Goal: Transaction & Acquisition: Purchase product/service

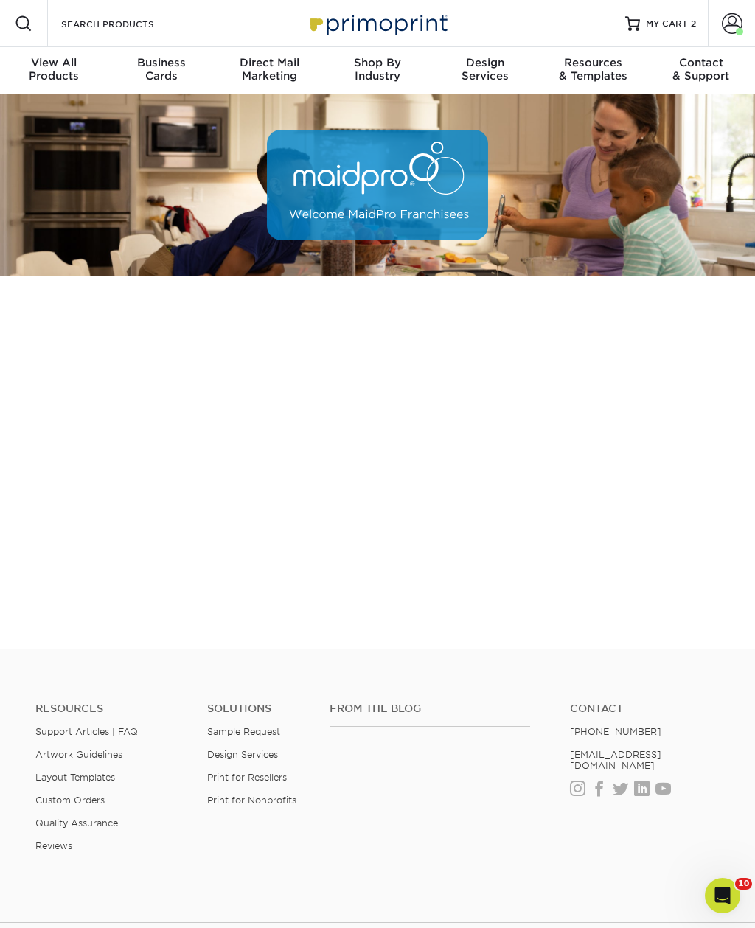
click at [678, 25] on span "MY CART" at bounding box center [667, 24] width 42 height 13
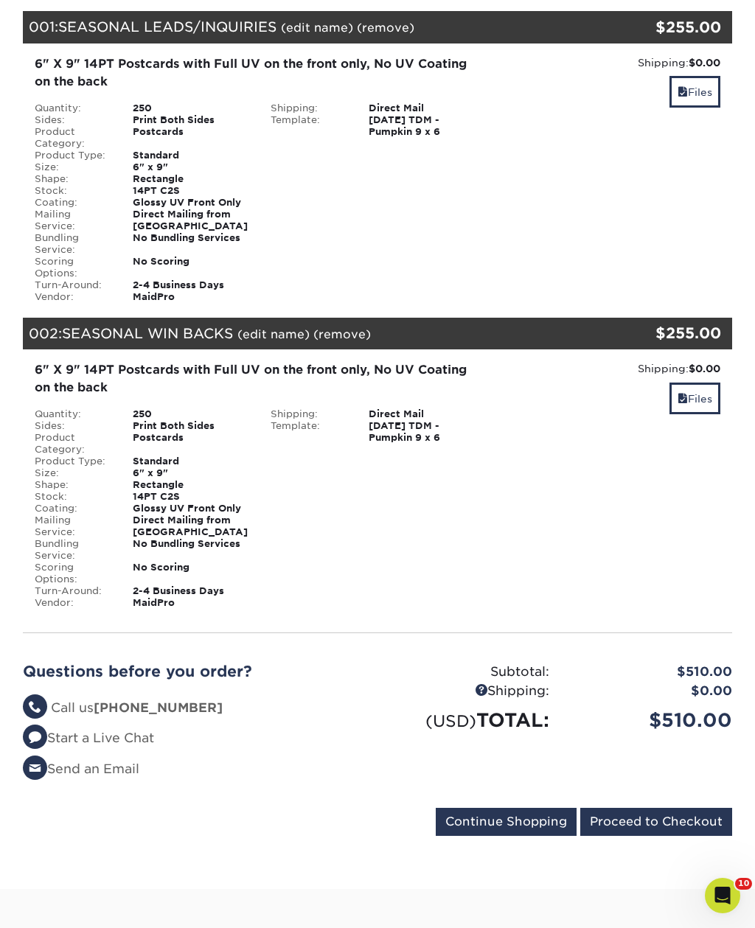
scroll to position [192, 0]
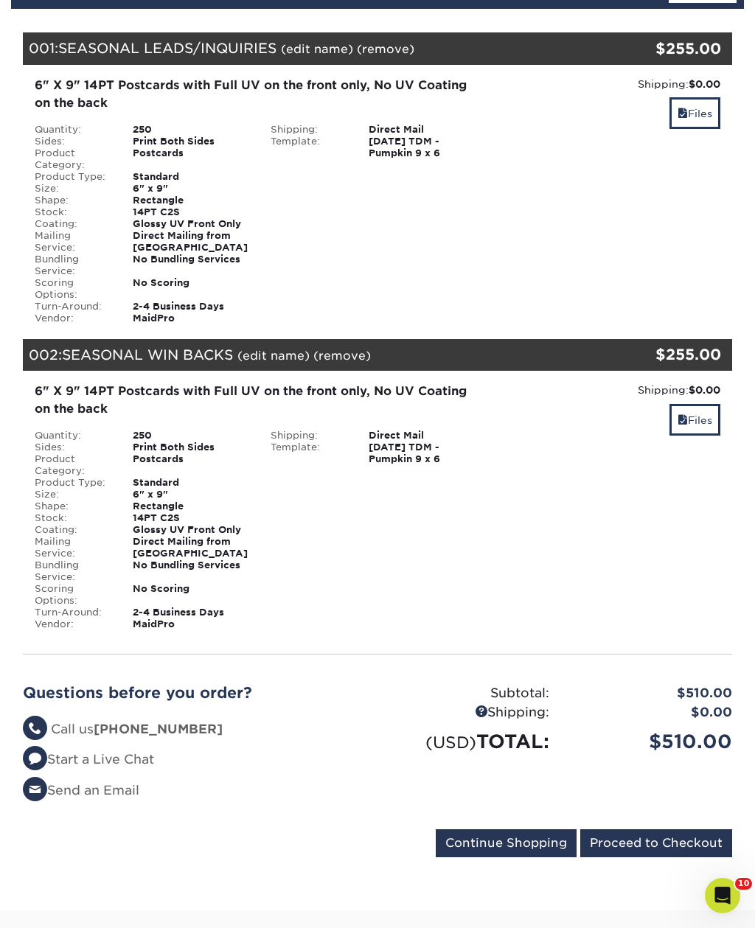
click at [698, 411] on link "Files" at bounding box center [694, 420] width 51 height 32
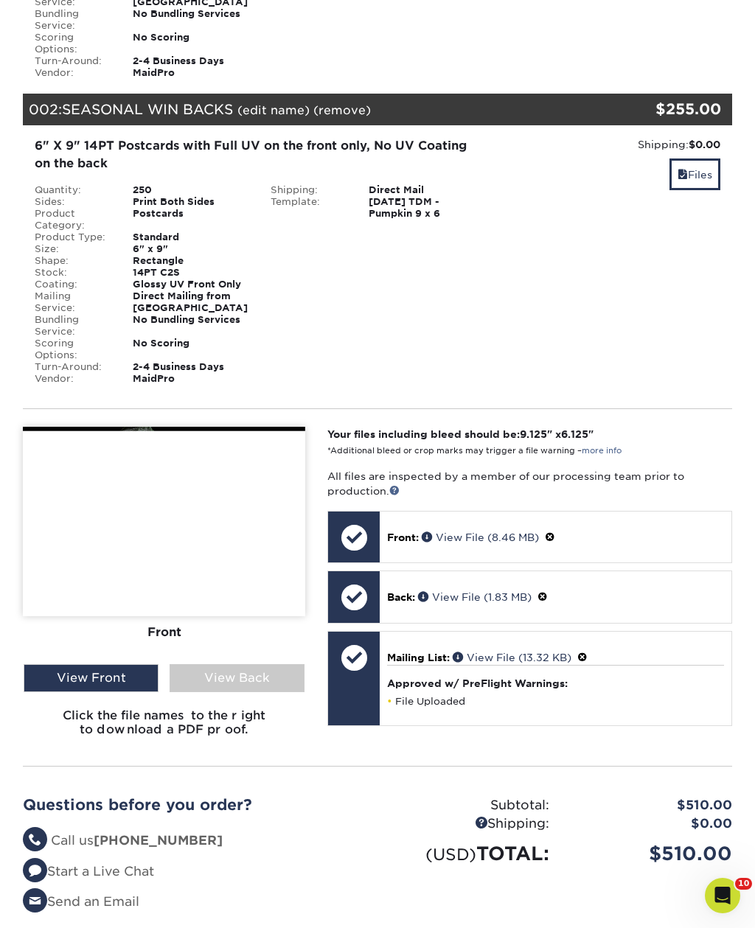
scroll to position [439, 0]
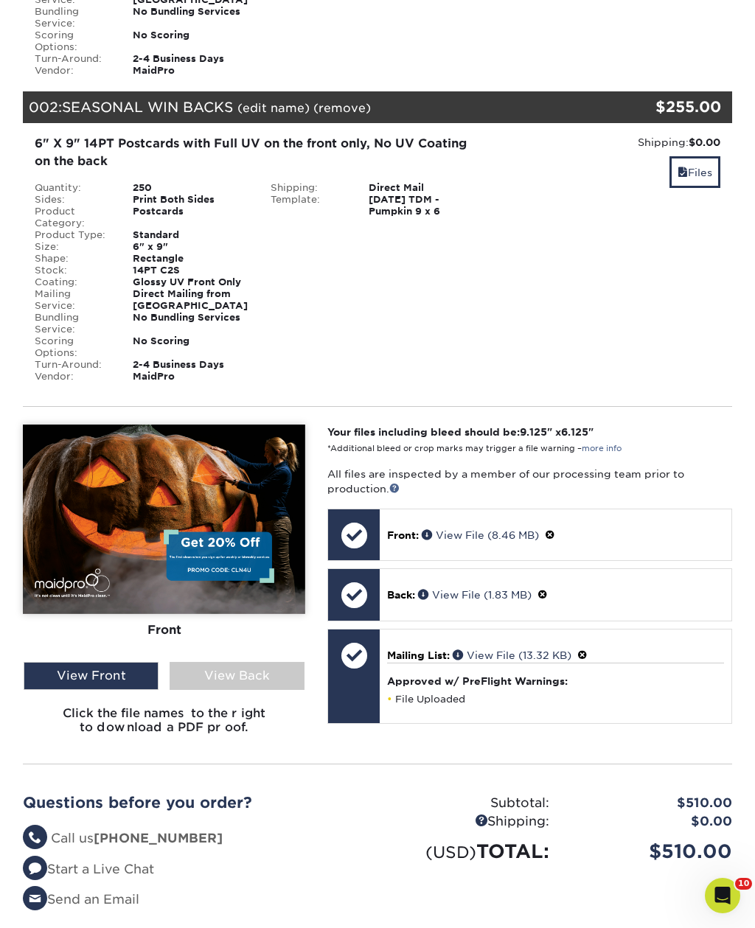
click at [502, 656] on link "View File (13.32 KB)" at bounding box center [512, 656] width 119 height 12
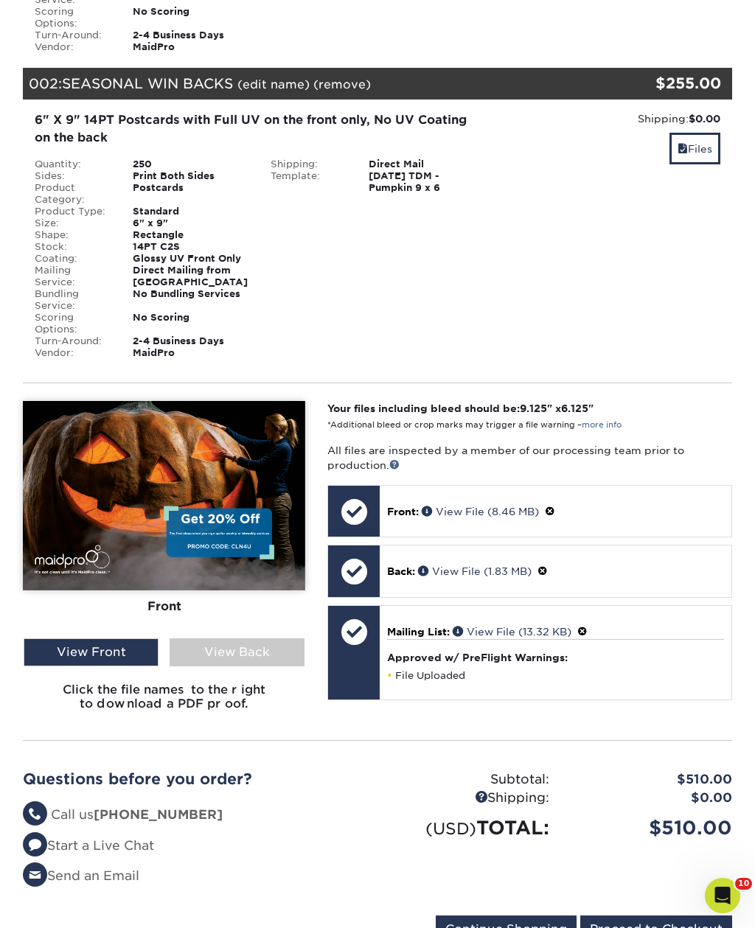
click at [229, 651] on div "View Back" at bounding box center [237, 652] width 135 height 28
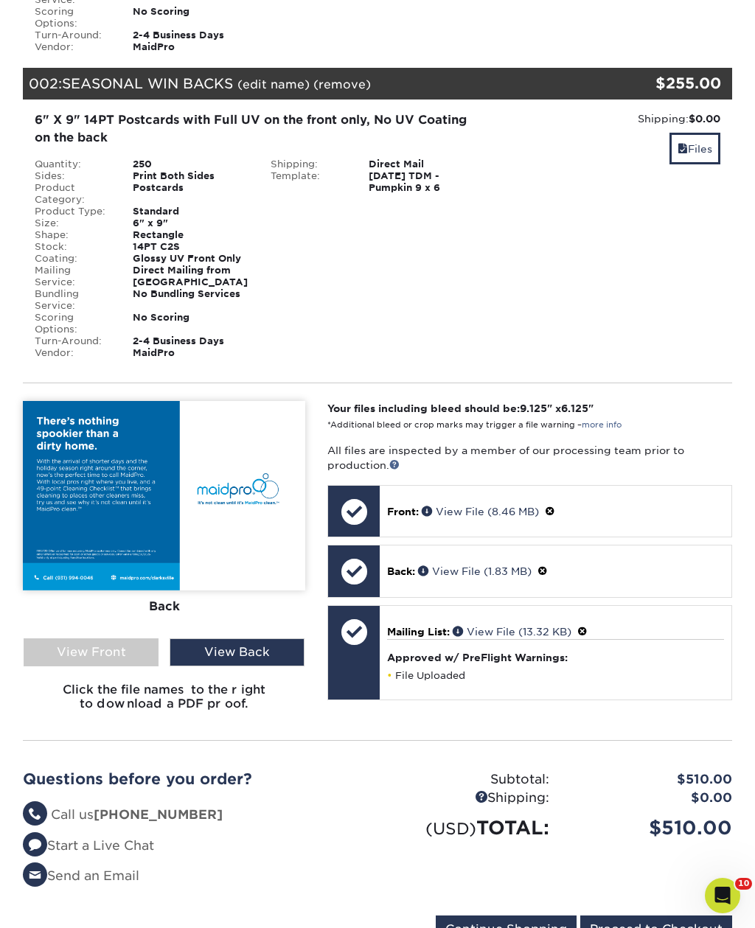
click at [66, 652] on div "View Front" at bounding box center [91, 652] width 135 height 28
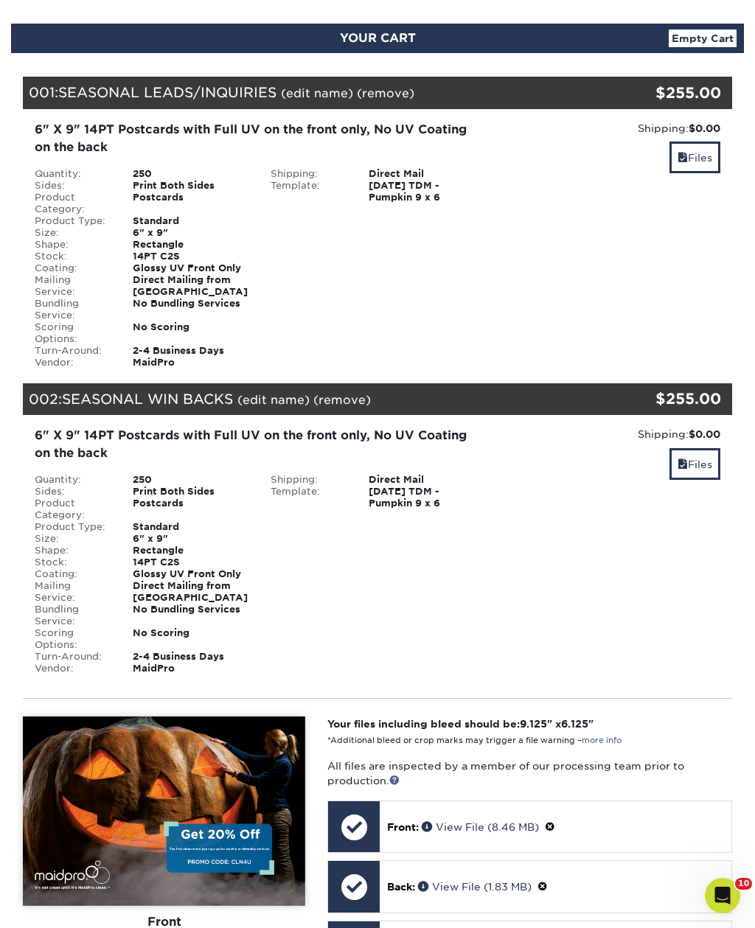
scroll to position [148, 0]
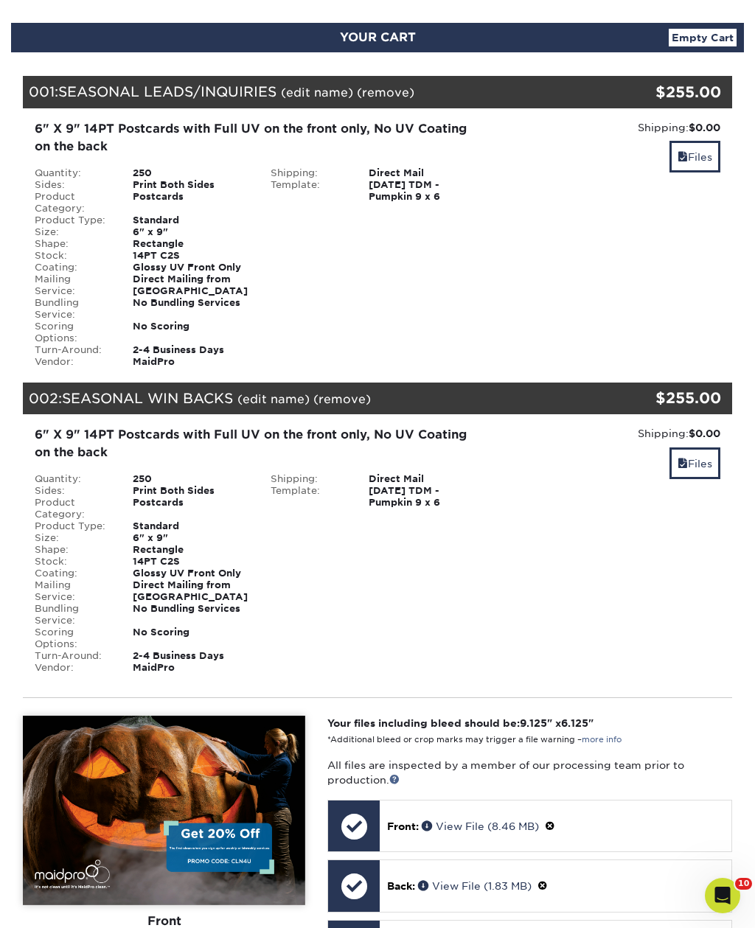
click at [697, 160] on link "Files" at bounding box center [694, 157] width 51 height 32
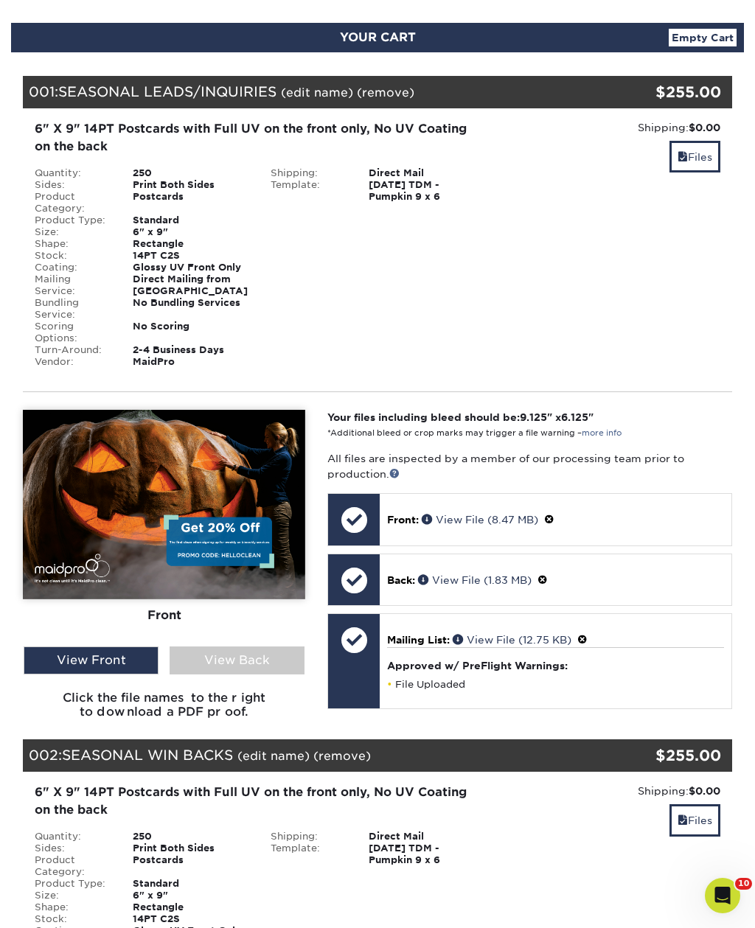
click at [207, 669] on div "View Back" at bounding box center [237, 661] width 135 height 28
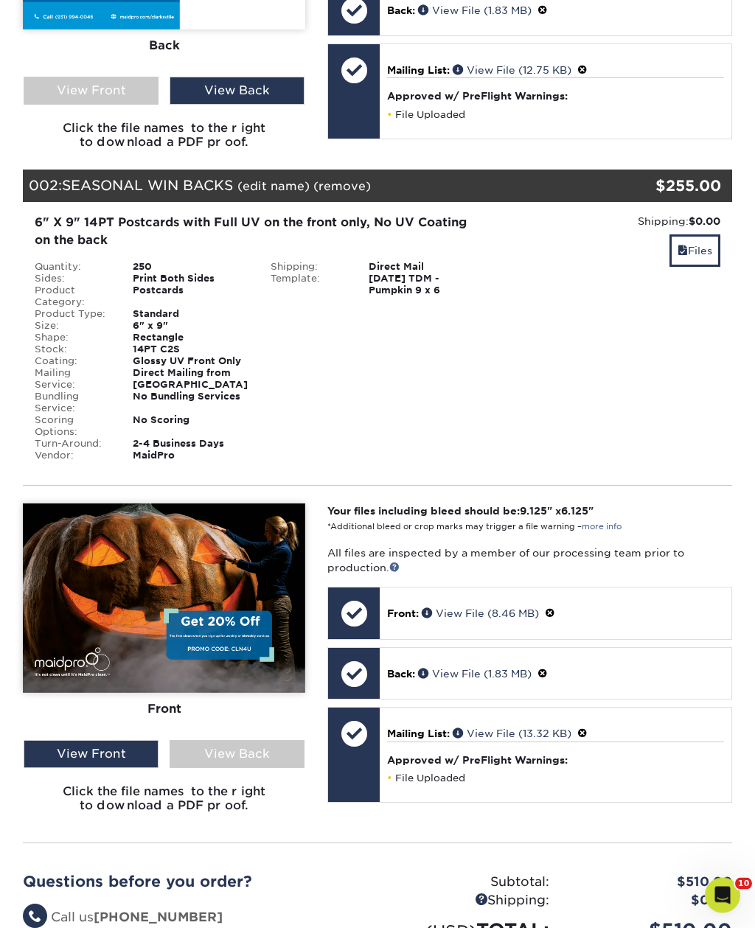
scroll to position [717, 0]
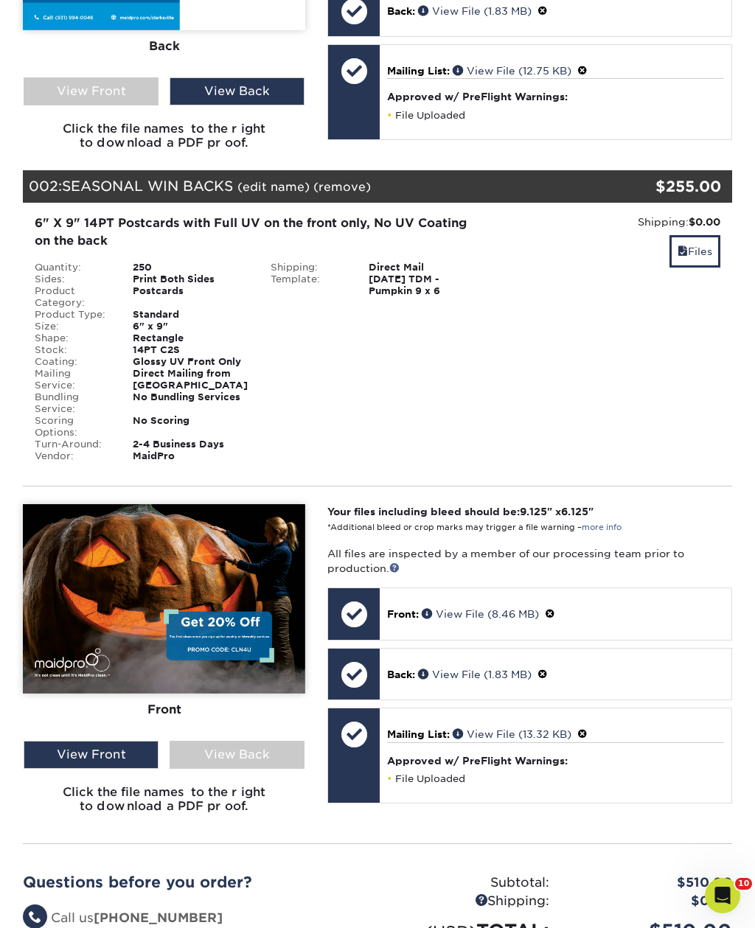
click at [229, 767] on div "View Back" at bounding box center [237, 755] width 135 height 28
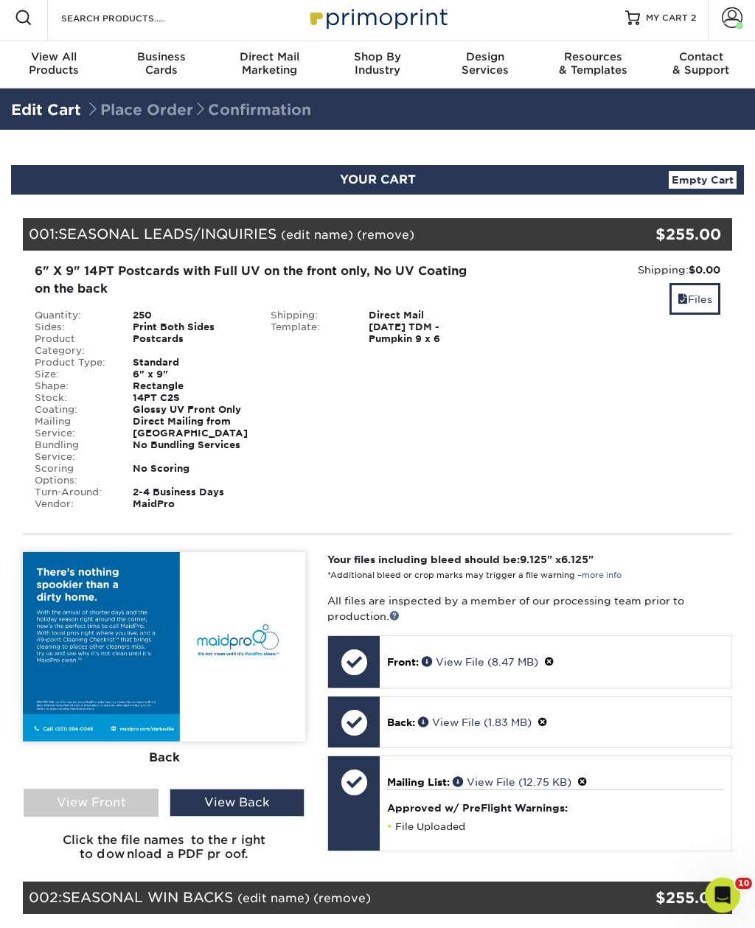
scroll to position [0, 0]
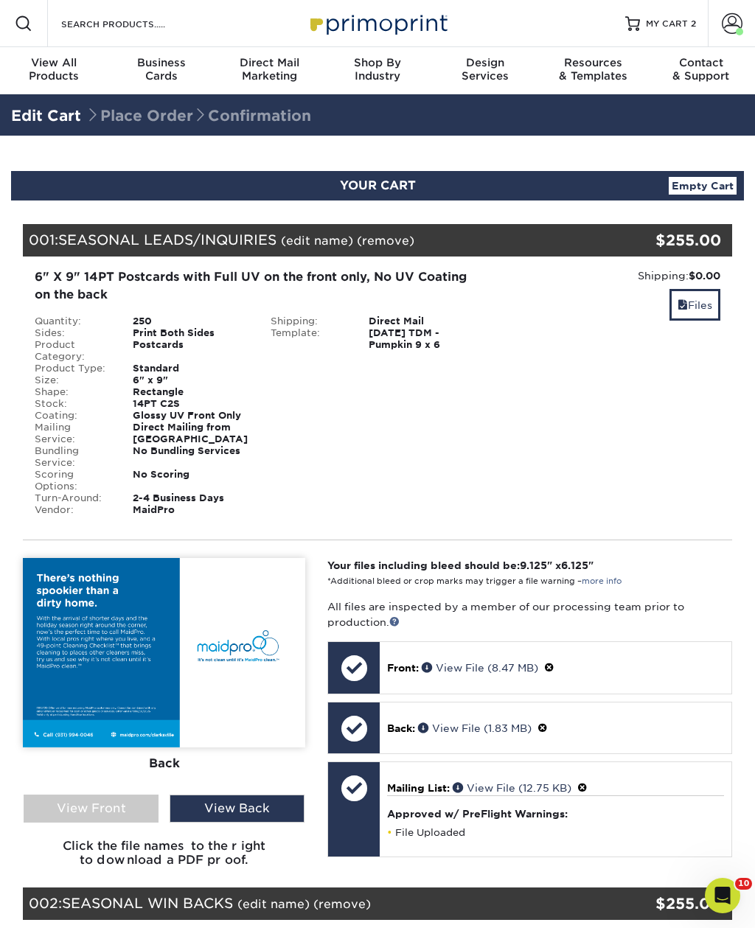
click at [666, 27] on span "MY CART" at bounding box center [667, 24] width 42 height 13
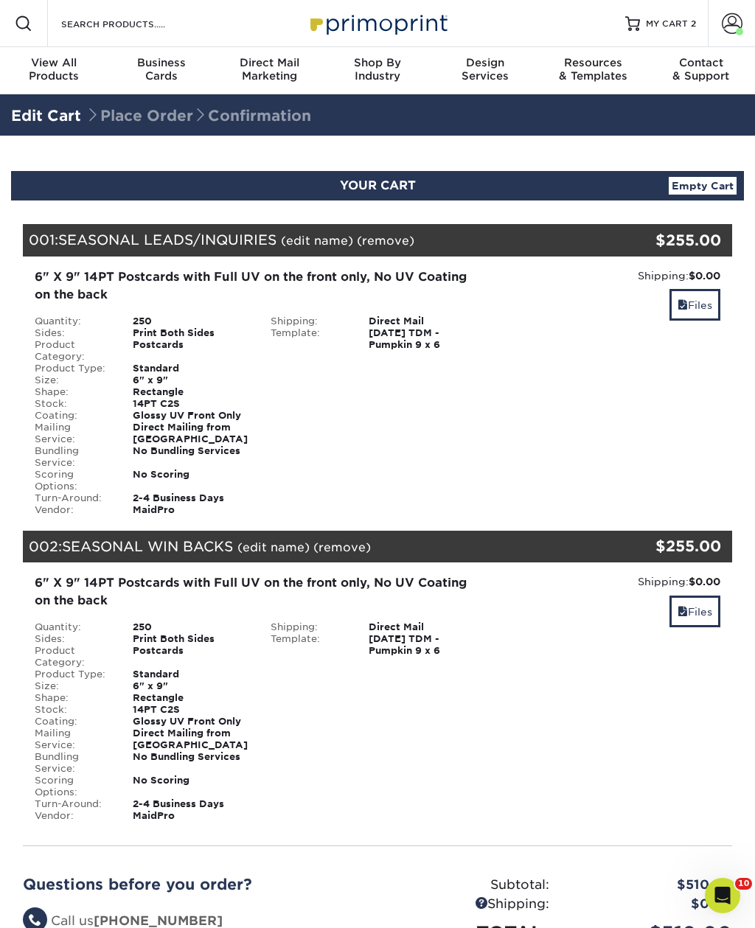
click at [728, 28] on span at bounding box center [732, 23] width 21 height 21
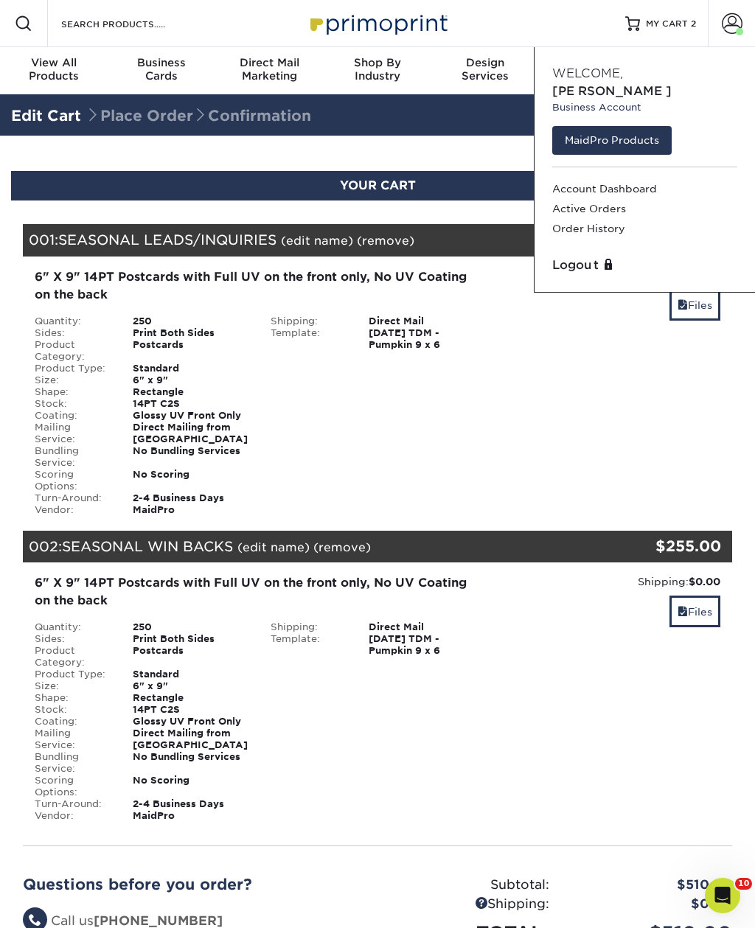
click at [610, 219] on link "Order History" at bounding box center [644, 229] width 185 height 20
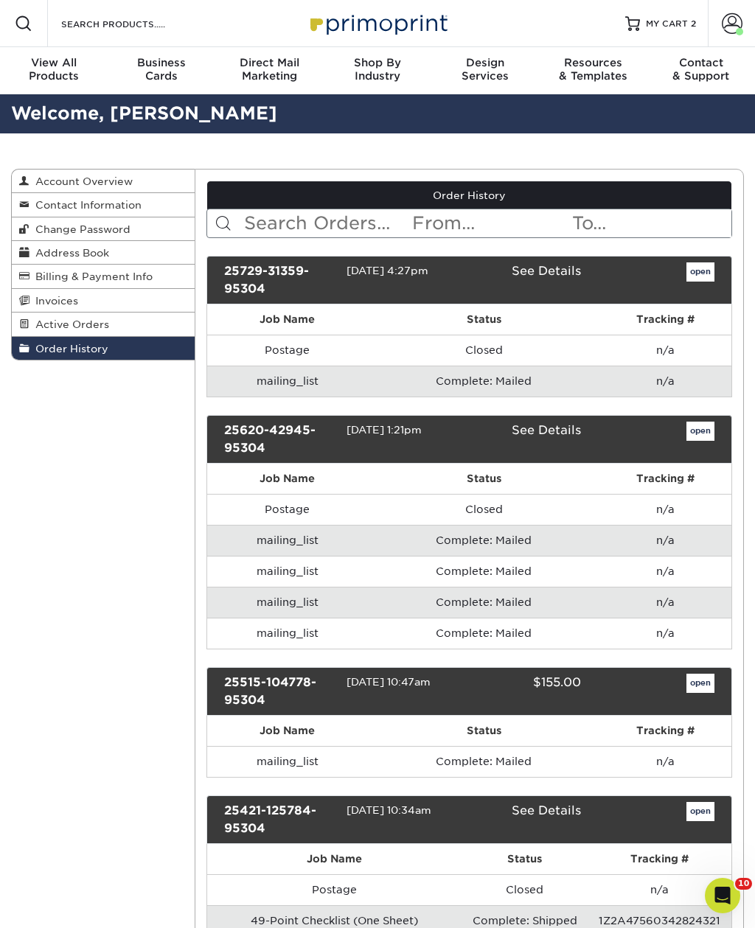
click at [677, 27] on span "MY CART" at bounding box center [667, 24] width 42 height 13
